Goal: Task Accomplishment & Management: Use online tool/utility

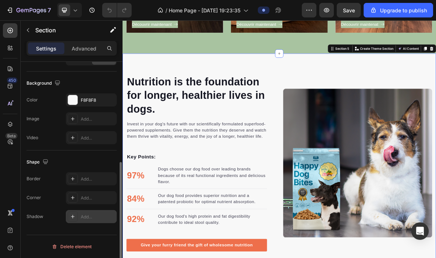
scroll to position [211, 0]
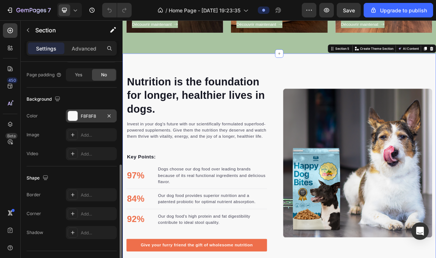
click at [72, 118] on div at bounding box center [72, 115] width 9 height 9
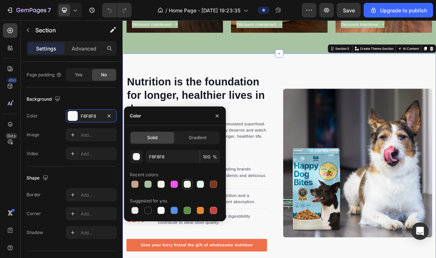
click at [187, 184] on div at bounding box center [187, 184] width 7 height 7
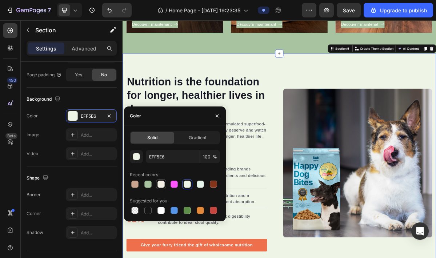
click at [164, 185] on div at bounding box center [160, 184] width 7 height 7
type input "F5F0E6"
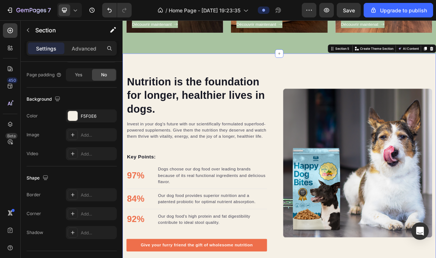
click at [235, 82] on div "Nutrition is the foundation for longer, healthier lives in dogs. Heading Invest…" at bounding box center [341, 219] width 436 height 305
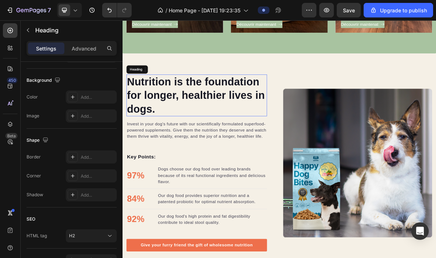
click at [198, 129] on p "Nutrition is the foundation for longer, healthier lives in dogs." at bounding box center [226, 124] width 194 height 57
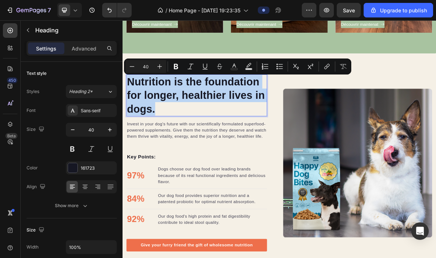
drag, startPoint x: 176, startPoint y: 147, endPoint x: 130, endPoint y: 105, distance: 61.3
click at [130, 105] on p "Nutrition is the foundation for longer, healthier lives in dogs." at bounding box center [226, 124] width 194 height 57
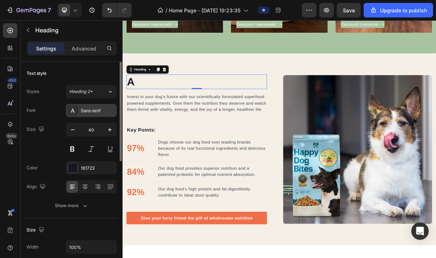
click at [84, 109] on div "Sans-serif" at bounding box center [98, 111] width 34 height 7
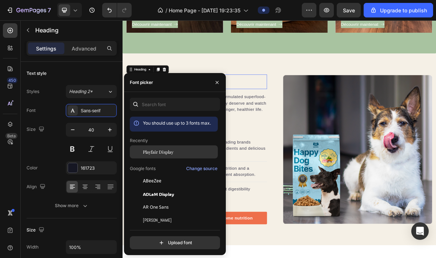
click at [149, 154] on span "Playfair Display" at bounding box center [158, 152] width 31 height 7
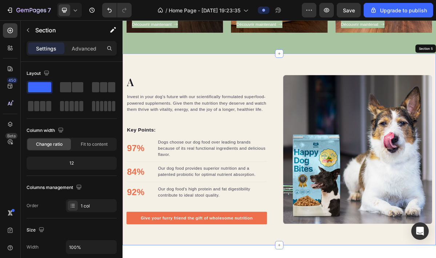
click at [223, 75] on div "A Heading 0 Invest in your dog's future with our scientifically formulated supe…" at bounding box center [341, 200] width 436 height 267
